Goal: Information Seeking & Learning: Learn about a topic

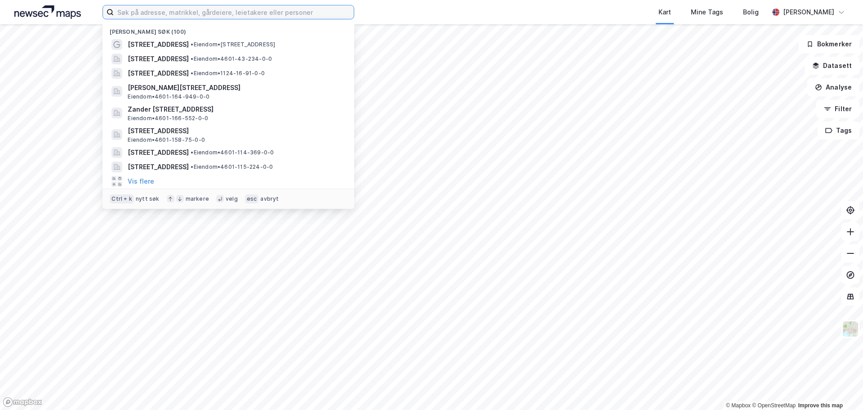
click at [302, 16] on input at bounding box center [234, 11] width 240 height 13
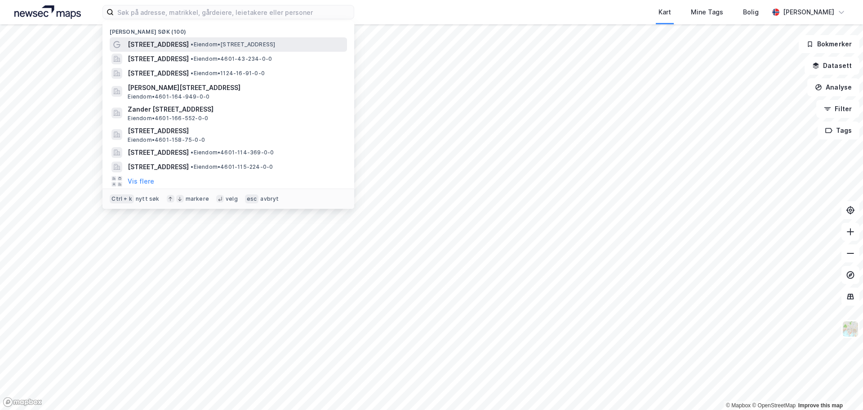
click at [244, 46] on span "• Eiendom • [STREET_ADDRESS]" at bounding box center [233, 44] width 85 height 7
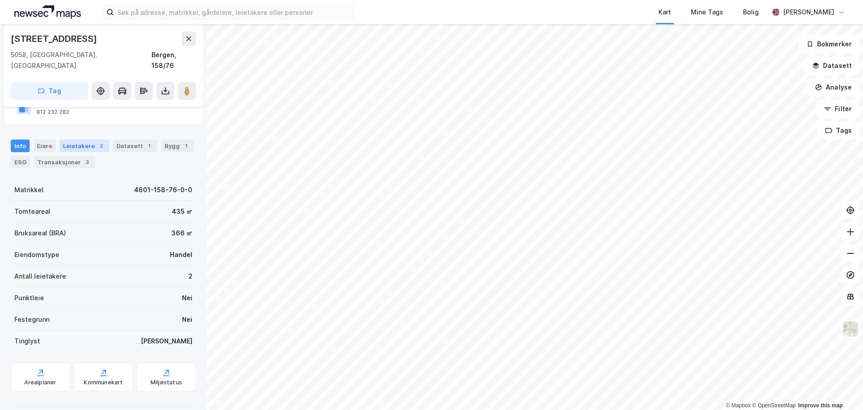
click at [77, 139] on div "Leietakere 2" at bounding box center [84, 145] width 50 height 13
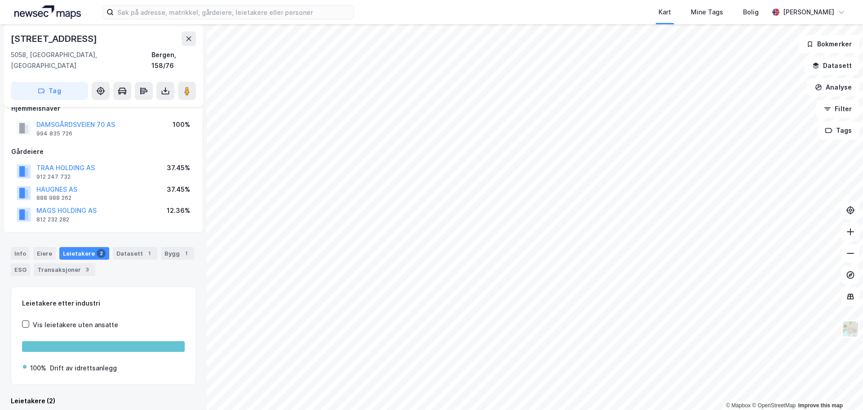
scroll to position [112, 0]
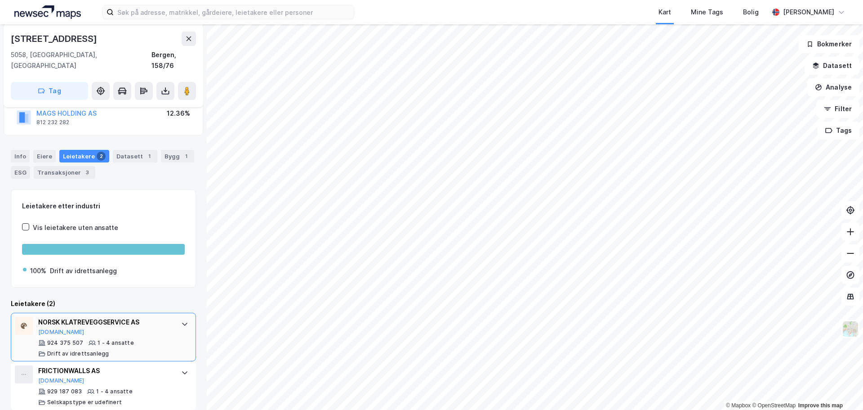
click at [102, 316] on div "NORSK KLATREVEGGSERVICE AS" at bounding box center [105, 321] width 134 height 11
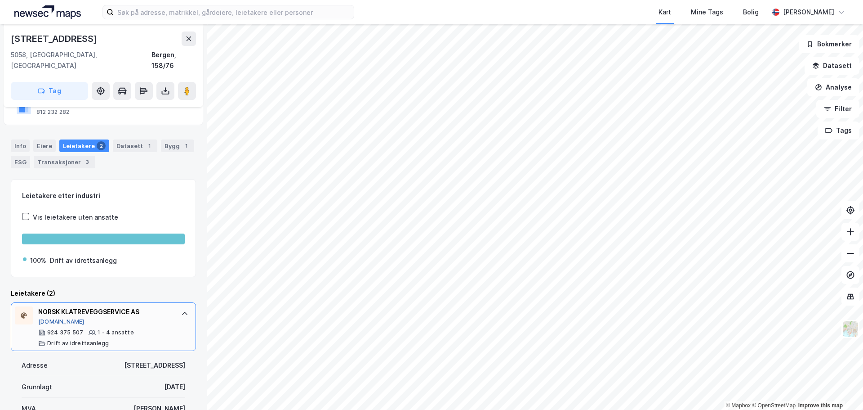
click at [47, 318] on button "[DOMAIN_NAME]" at bounding box center [61, 321] width 46 height 7
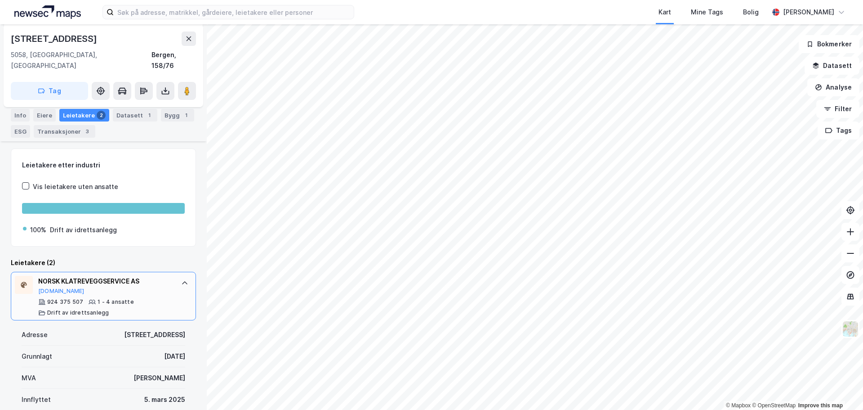
scroll to position [213, 0]
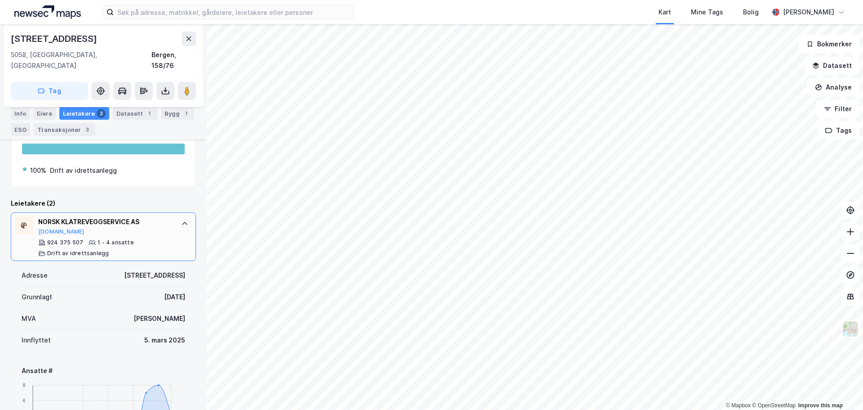
click at [178, 216] on div at bounding box center [185, 223] width 14 height 14
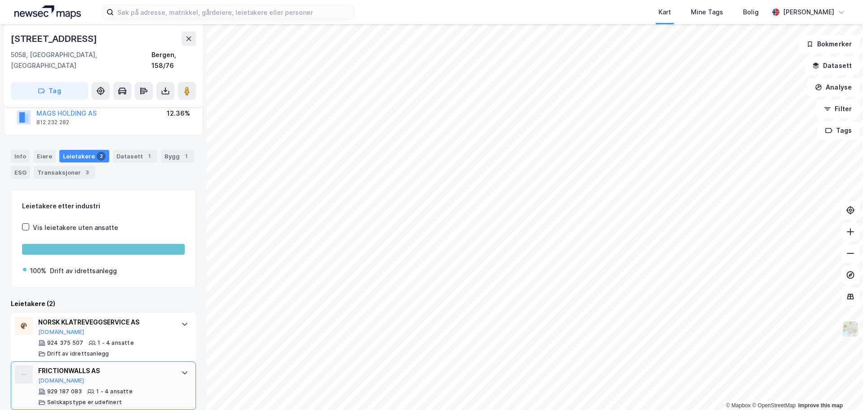
click at [144, 365] on div "FRICTIONWALLS AS" at bounding box center [105, 370] width 134 height 11
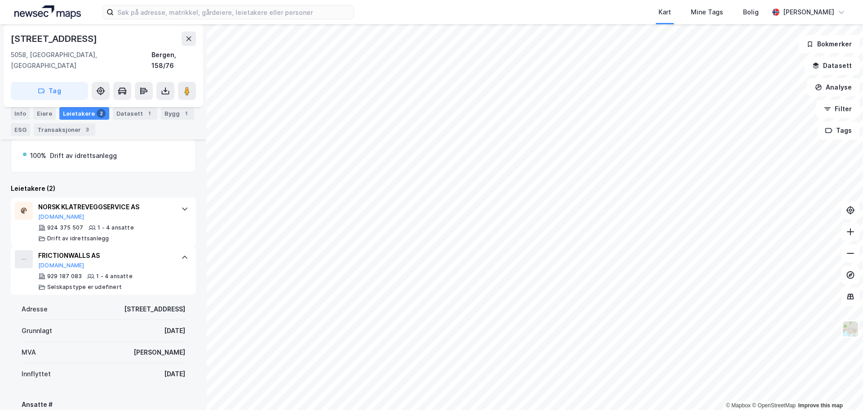
scroll to position [213, 0]
